Goal: Transaction & Acquisition: Book appointment/travel/reservation

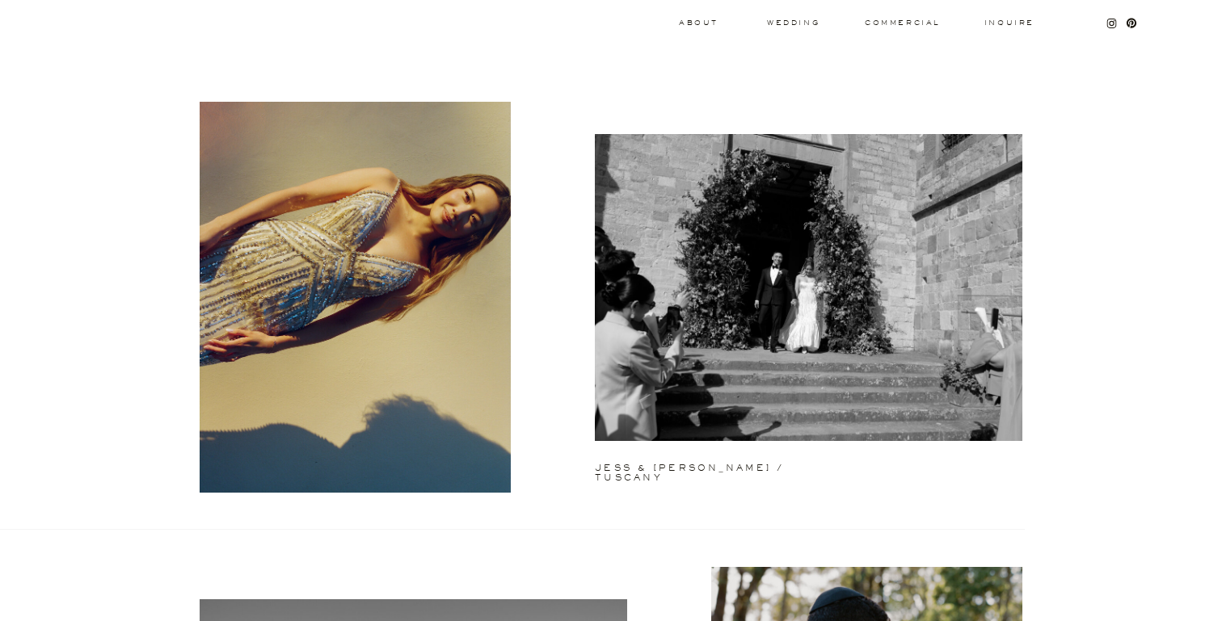
scroll to position [15, 0]
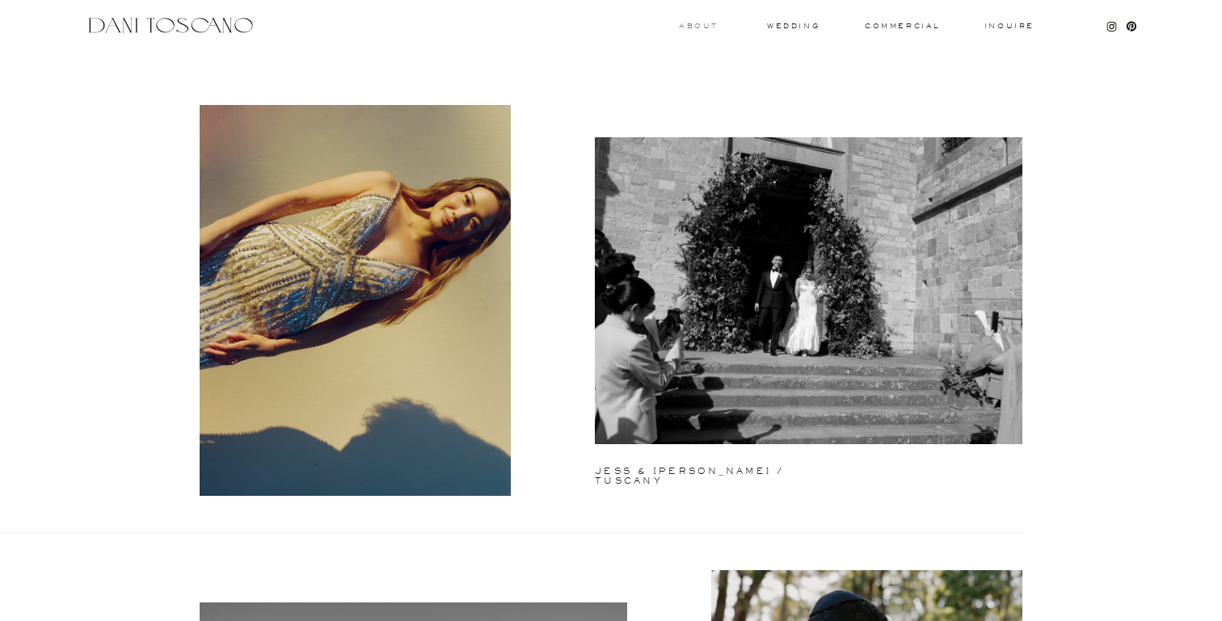
click at [702, 26] on h3 "About" at bounding box center [697, 26] width 36 height 6
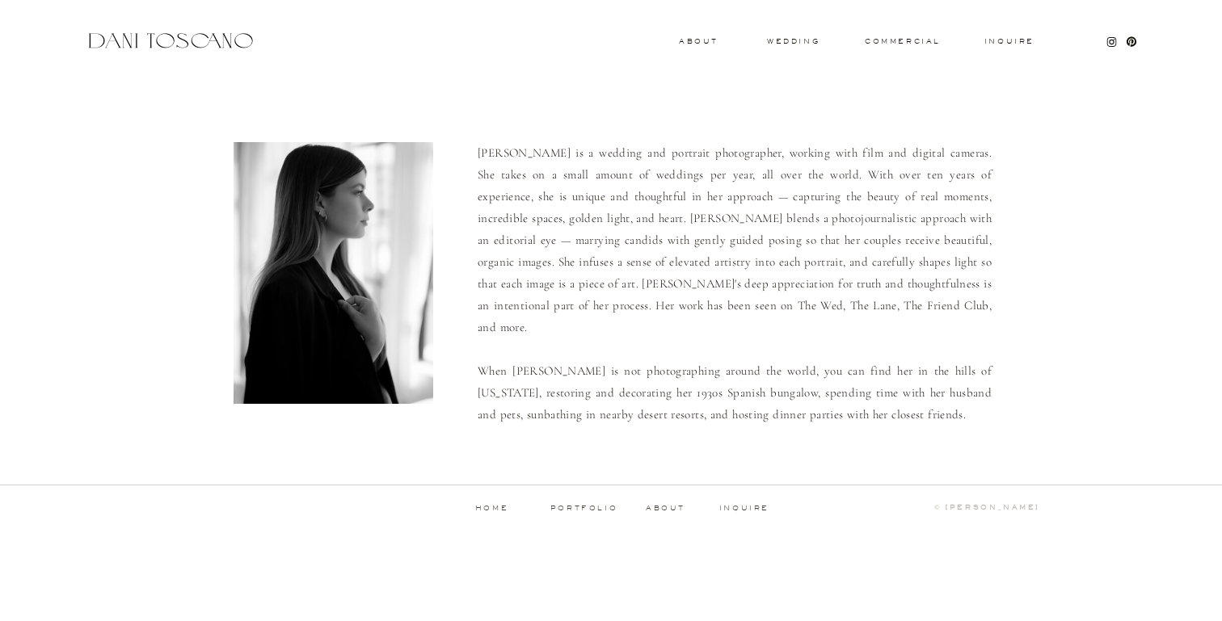
click at [1004, 36] on div "Inquire commercial wedding About [PERSON_NAME] is a wedding and portrait photog…" at bounding box center [611, 272] width 1222 height 545
click at [1004, 48] on div "Inquire commercial wedding About [PERSON_NAME] is a wedding and portrait photog…" at bounding box center [611, 272] width 1222 height 545
click at [1004, 41] on h3 "Inquire" at bounding box center [1009, 42] width 52 height 8
